Goal: Task Accomplishment & Management: Manage account settings

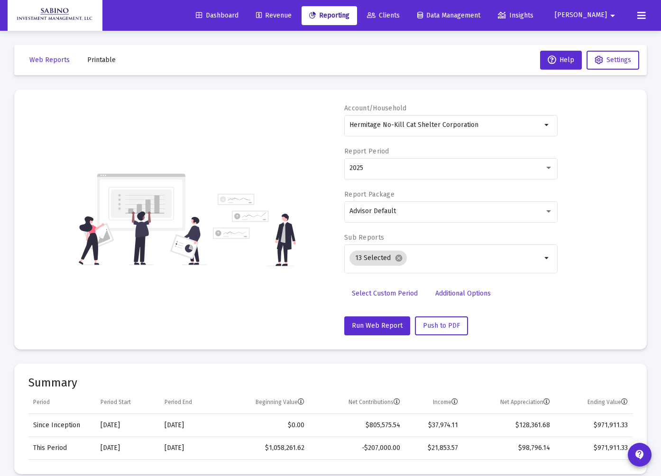
select select "View all"
click at [596, 15] on span "Robert" at bounding box center [581, 15] width 52 height 8
click at [602, 34] on span "Settings" at bounding box center [610, 40] width 28 height 23
click at [618, 59] on span "Settings" at bounding box center [618, 60] width 25 height 8
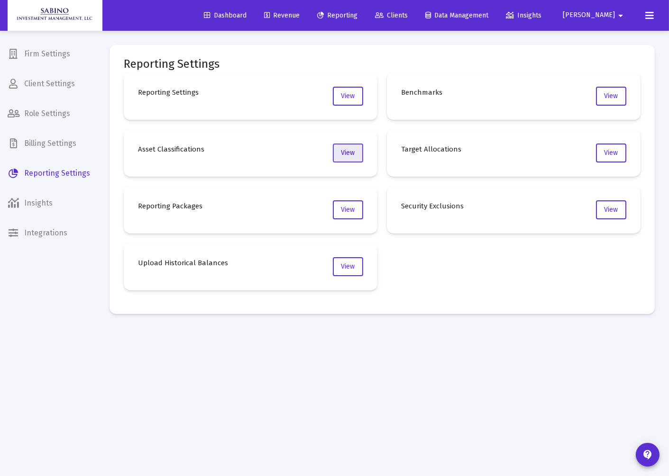
click at [347, 152] on span "View" at bounding box center [348, 153] width 14 height 8
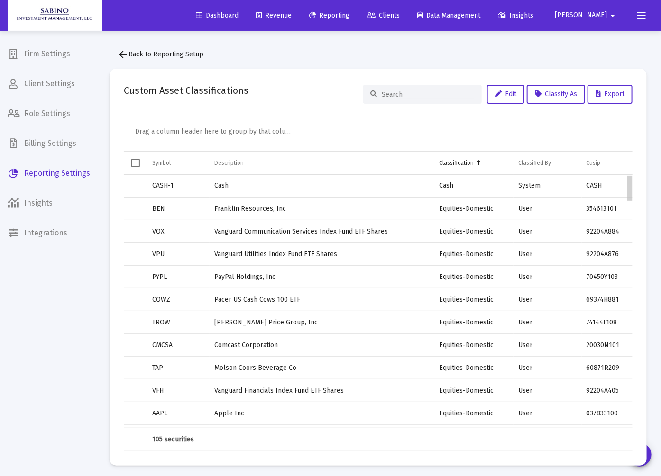
drag, startPoint x: 629, startPoint y: 236, endPoint x: 647, endPoint y: 152, distance: 85.3
click at [647, 152] on body "Dashboard Revenue Reporting Clients Data Management Insights Robert arrow_drop_…" at bounding box center [330, 238] width 661 height 476
click at [452, 159] on div "Classification" at bounding box center [456, 163] width 35 height 8
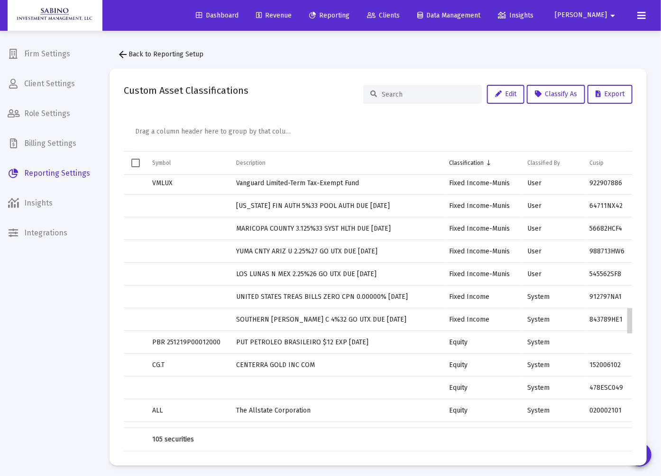
scroll to position [1258, 0]
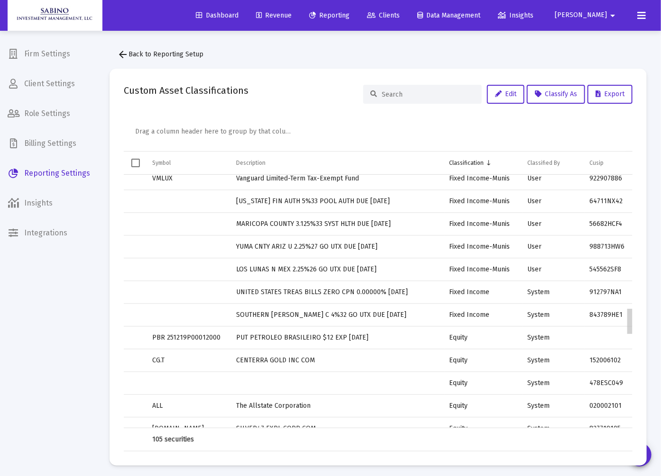
drag, startPoint x: 632, startPoint y: 190, endPoint x: 644, endPoint y: 313, distance: 123.8
click at [644, 313] on body "Dashboard Revenue Reporting Clients Data Management Insights Robert arrow_drop_…" at bounding box center [330, 238] width 661 height 476
click at [266, 291] on td "UNITED STATES TREAS BILLS ZERO CPN 0.00000% 10/30/2025" at bounding box center [337, 292] width 213 height 23
click at [556, 94] on span "Classify As" at bounding box center [556, 94] width 42 height 8
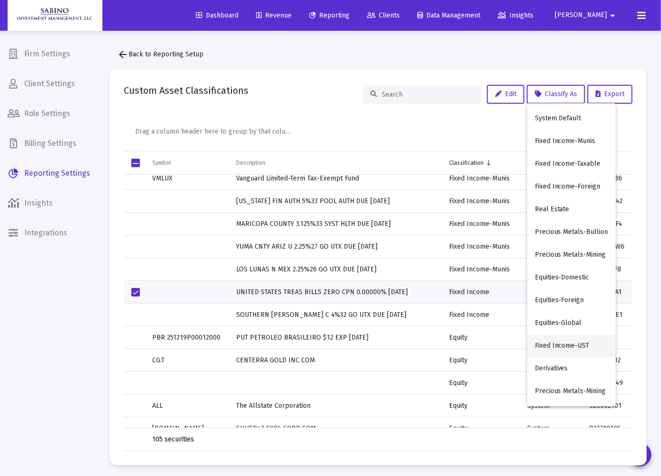
click at [556, 347] on button "Fixed Income-UST" at bounding box center [571, 346] width 89 height 23
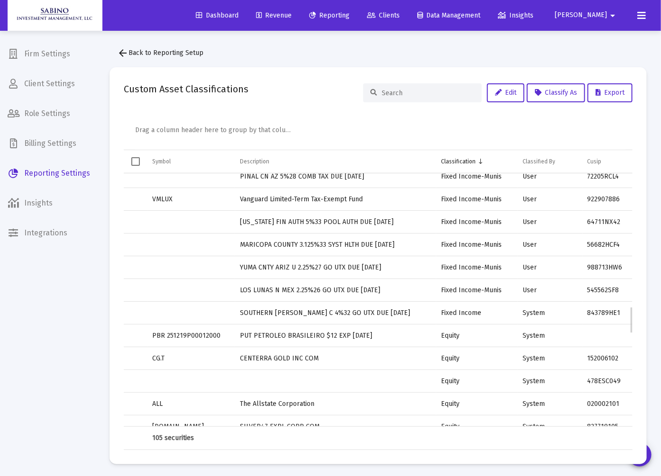
scroll to position [0, 0]
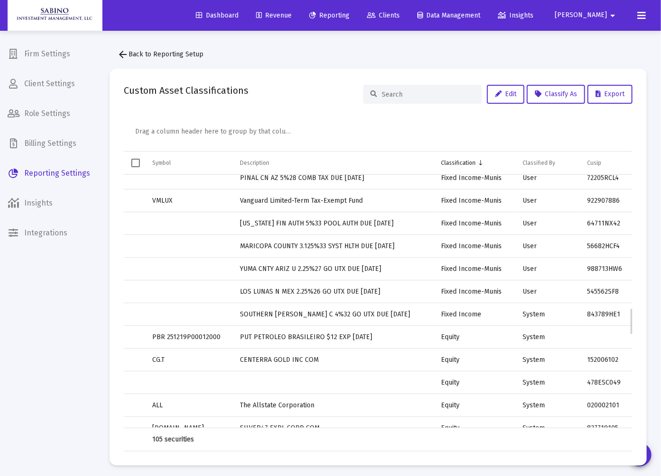
drag, startPoint x: 218, startPoint y: 370, endPoint x: 152, endPoint y: 313, distance: 86.7
click at [169, 316] on td "Data grid" at bounding box center [191, 314] width 88 height 23
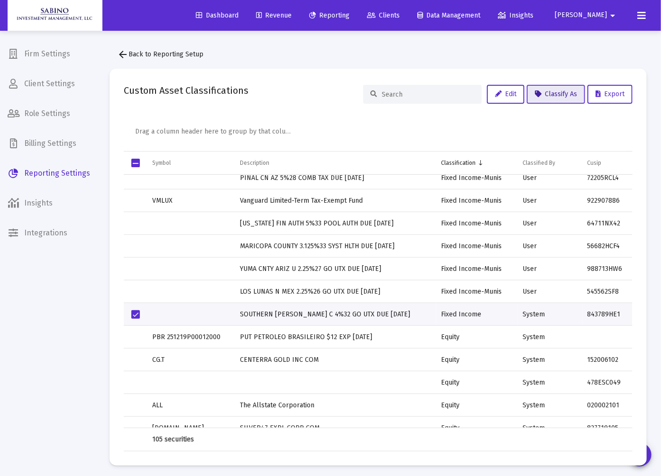
click at [553, 94] on span "Classify As" at bounding box center [556, 94] width 42 height 8
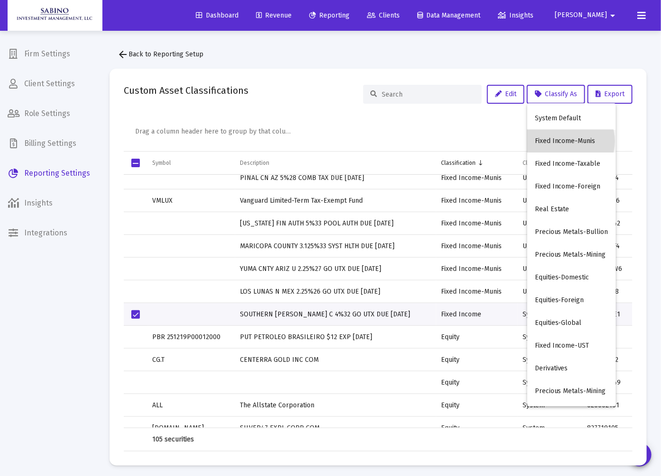
click at [563, 141] on button "Fixed Income-Munis" at bounding box center [571, 141] width 89 height 23
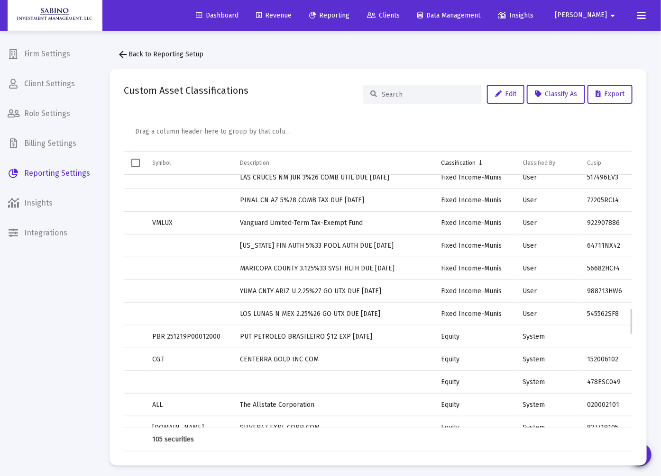
click at [200, 360] on td "CG.T" at bounding box center [191, 359] width 88 height 23
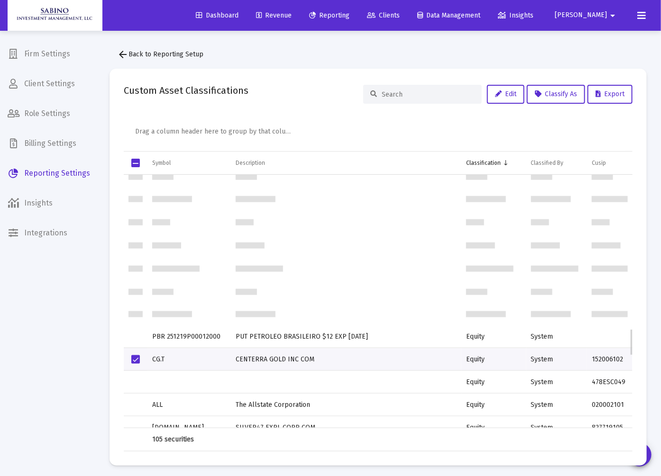
scroll to position [1454, 0]
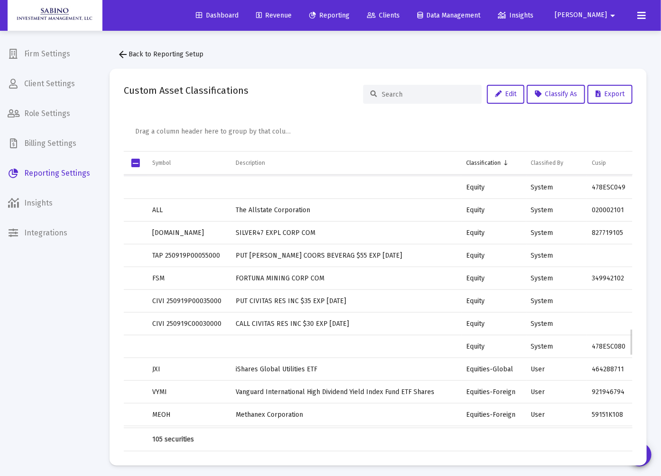
click at [210, 272] on td "FSM" at bounding box center [188, 278] width 83 height 23
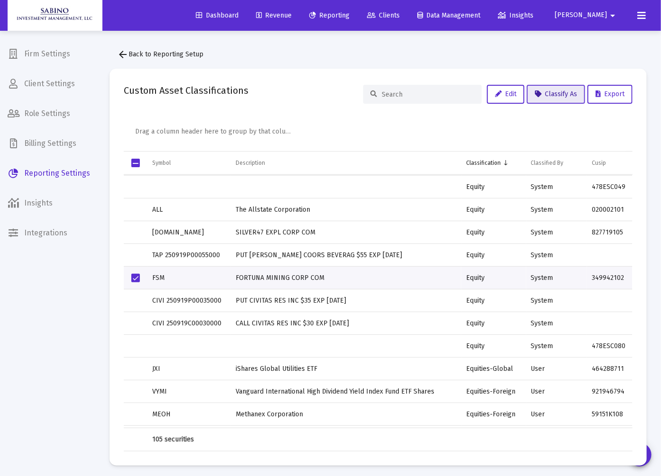
click at [562, 97] on span "Classify As" at bounding box center [556, 94] width 42 height 8
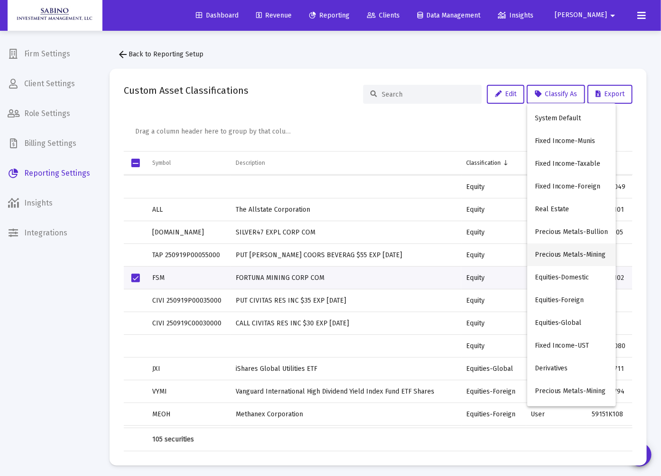
click at [569, 253] on button "Precious Metals-Mining" at bounding box center [571, 255] width 89 height 23
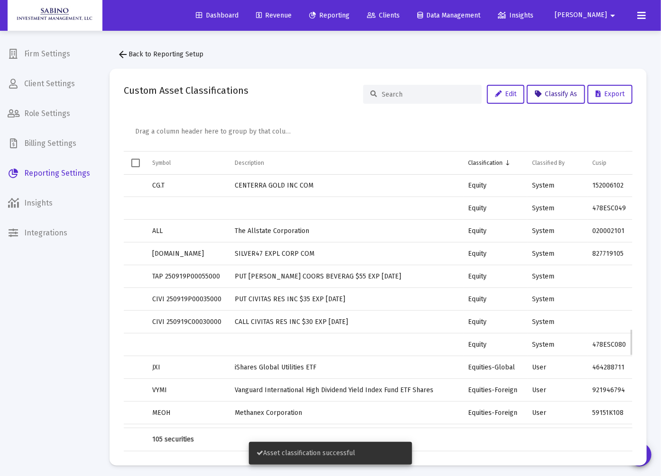
scroll to position [1457, 0]
click at [134, 252] on span "Select row" at bounding box center [135, 253] width 9 height 9
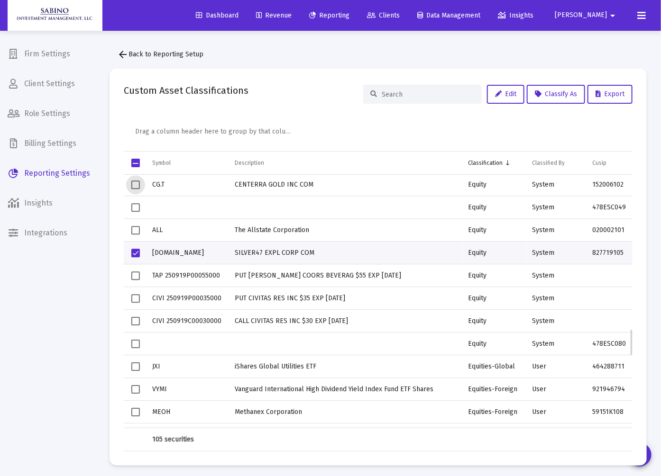
click at [135, 182] on span "Select row" at bounding box center [135, 185] width 9 height 9
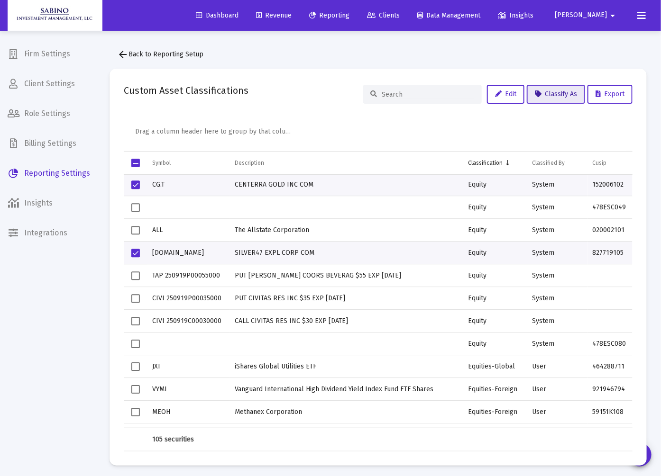
click at [562, 91] on span "Classify As" at bounding box center [556, 94] width 42 height 8
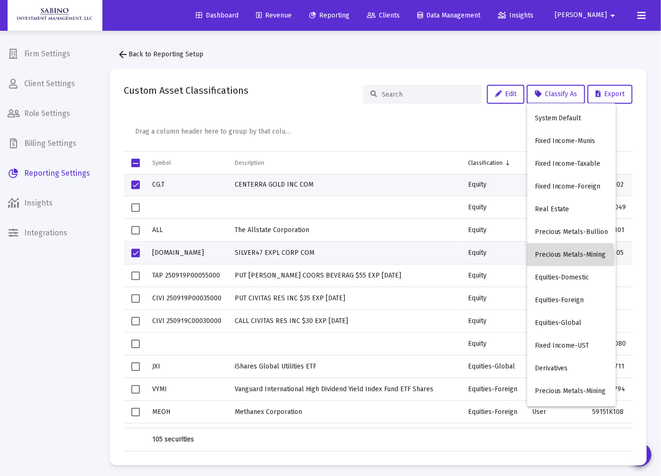
click at [565, 256] on button "Precious Metals-Mining" at bounding box center [571, 255] width 89 height 23
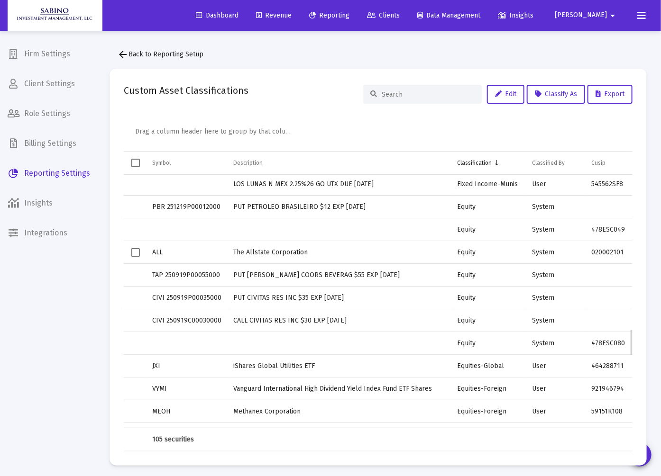
click at [139, 249] on span "Select row" at bounding box center [135, 252] width 9 height 9
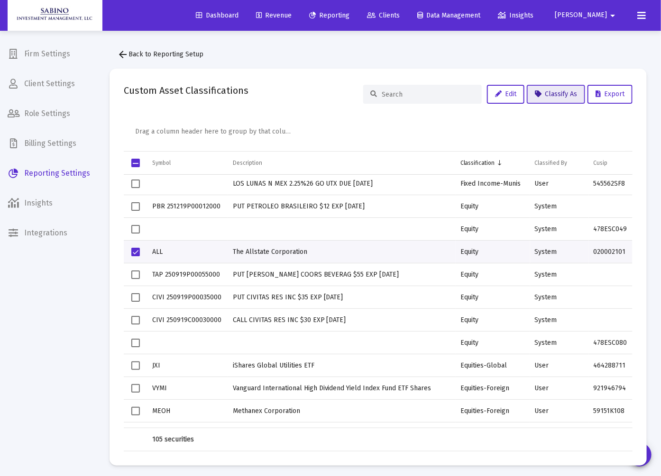
click at [562, 95] on span "Classify As" at bounding box center [556, 94] width 42 height 8
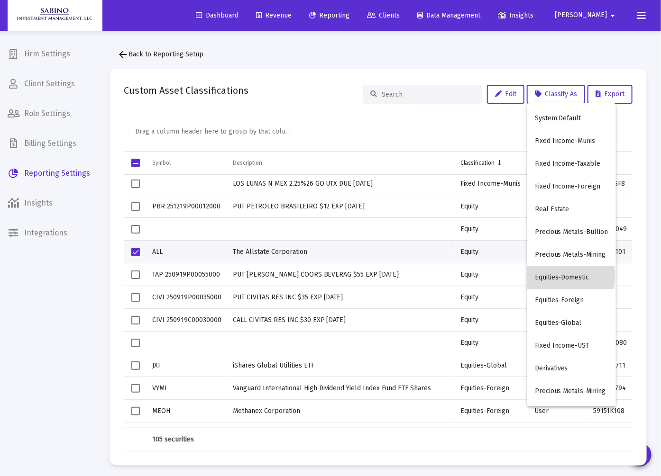
click at [560, 276] on button "Equities-Domestic" at bounding box center [571, 277] width 89 height 23
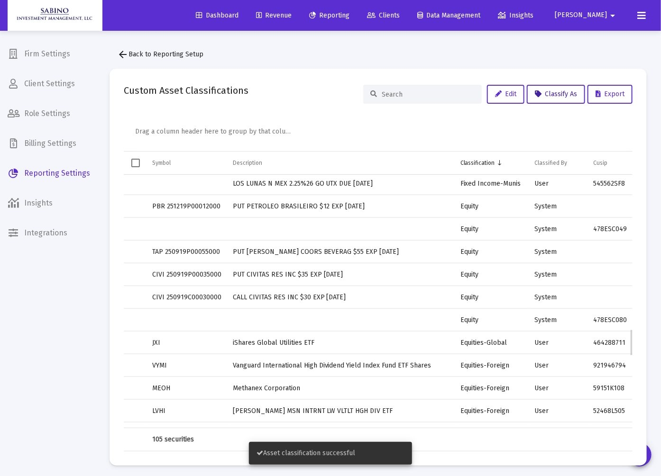
scroll to position [1458, 0]
click at [131, 206] on span "Select row" at bounding box center [135, 206] width 9 height 9
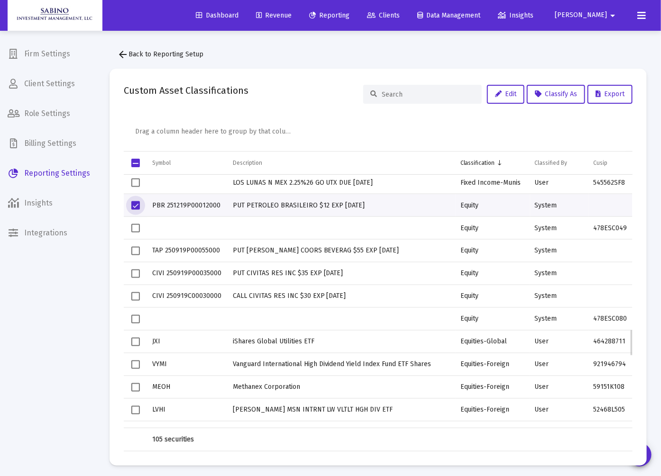
click at [137, 249] on span "Select row" at bounding box center [135, 250] width 9 height 9
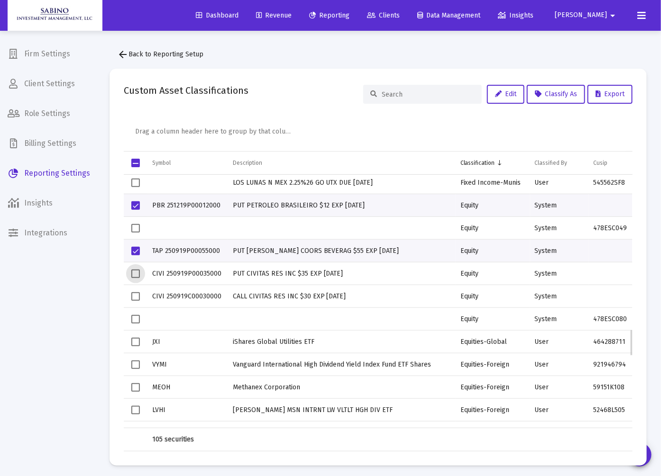
click at [137, 270] on span "Select row" at bounding box center [135, 273] width 9 height 9
click at [132, 288] on td "Data grid" at bounding box center [136, 296] width 24 height 23
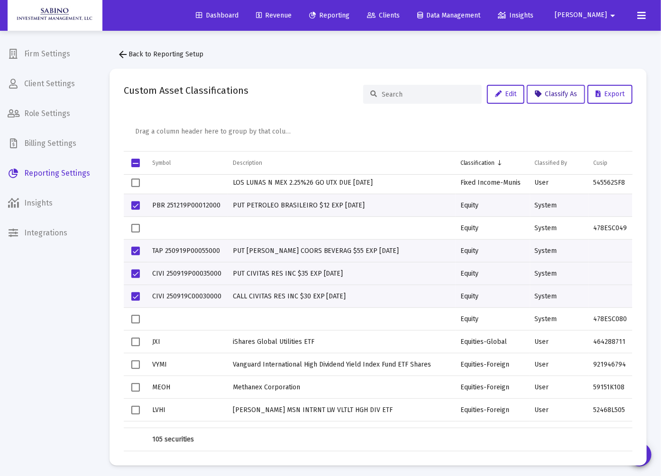
click at [543, 93] on span "Classify As" at bounding box center [556, 94] width 42 height 8
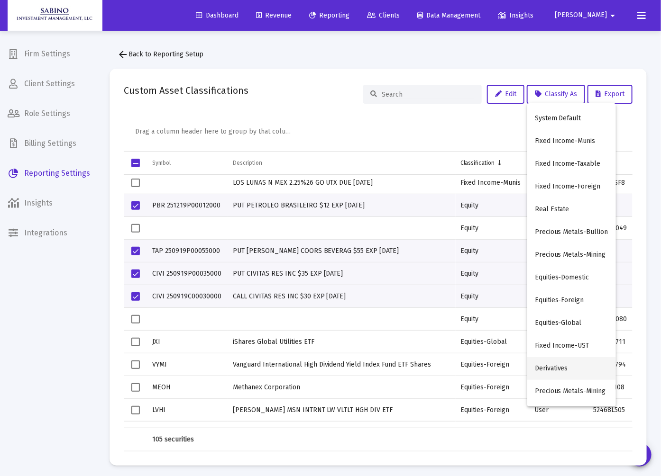
click at [549, 368] on button "Derivatives" at bounding box center [571, 368] width 89 height 23
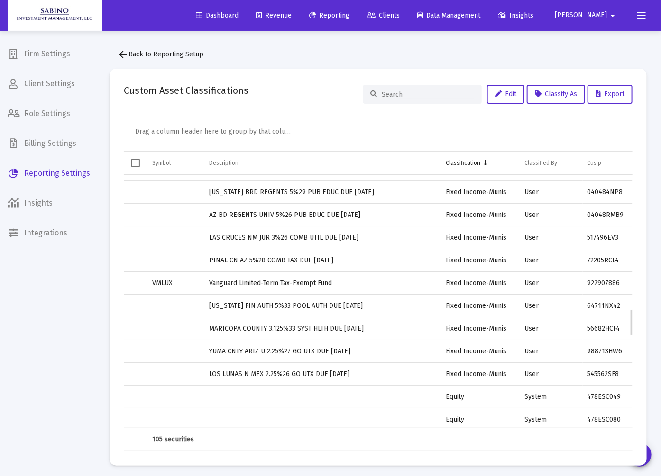
scroll to position [1268, 0]
click at [161, 191] on td "Data grid" at bounding box center [175, 192] width 57 height 23
click at [155, 216] on td "Data grid" at bounding box center [175, 214] width 57 height 23
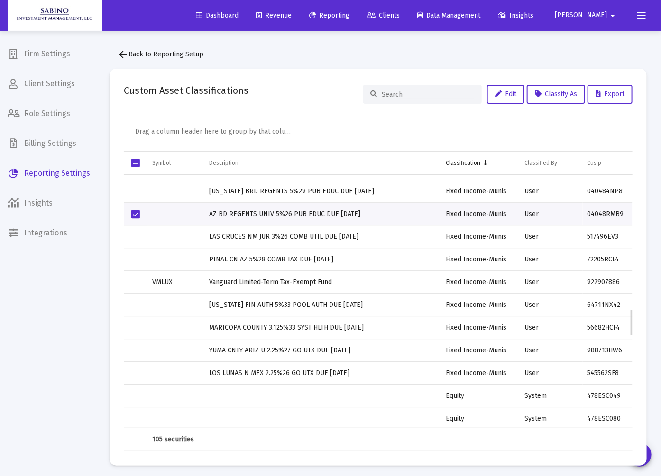
click at [135, 215] on span "Select row" at bounding box center [135, 214] width 9 height 9
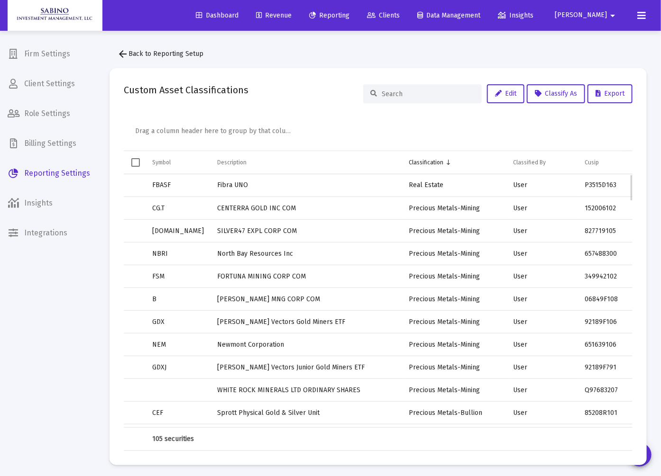
scroll to position [0, 0]
click at [597, 11] on span "Robert" at bounding box center [581, 15] width 52 height 8
click at [600, 61] on button "Logout" at bounding box center [603, 63] width 56 height 23
